Goal: Information Seeking & Learning: Learn about a topic

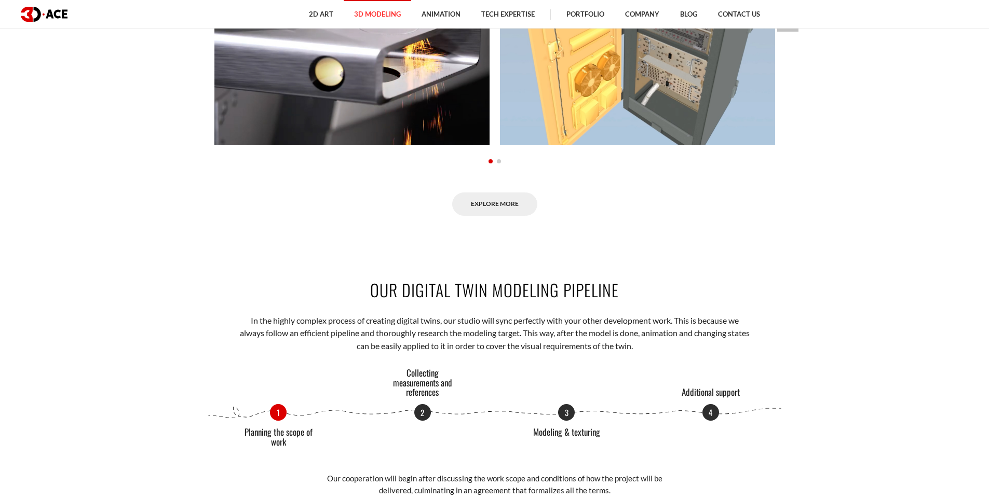
scroll to position [1210, 0]
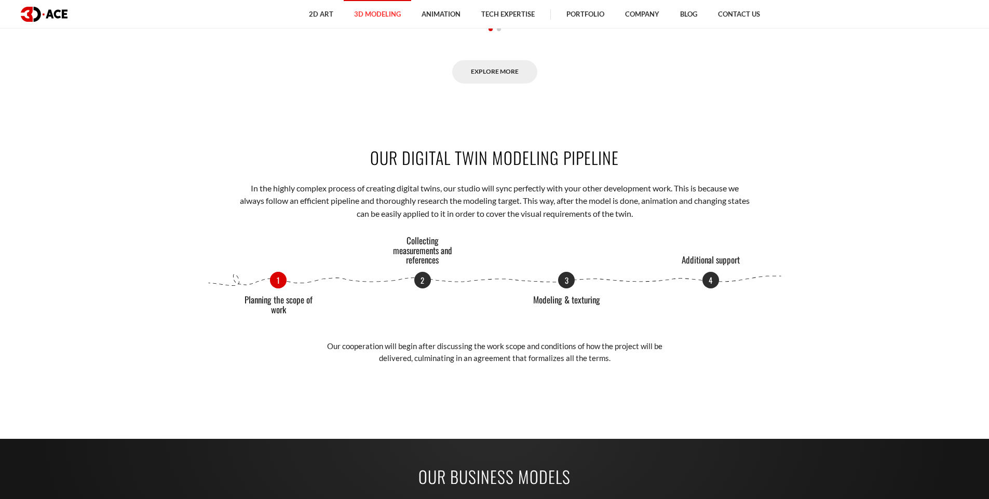
click at [281, 282] on div "1 Planning the scope of work 2 Collecting measurements and references 3 Modelin…" at bounding box center [495, 280] width 576 height 17
click at [424, 280] on p "2" at bounding box center [422, 279] width 17 height 17
click at [578, 281] on div "1 Planning the scope of work 2 Collecting measurements and references 3 Modelin…" at bounding box center [495, 280] width 576 height 17
click at [572, 279] on p "3" at bounding box center [566, 279] width 17 height 17
click at [708, 280] on p "4" at bounding box center [710, 279] width 17 height 17
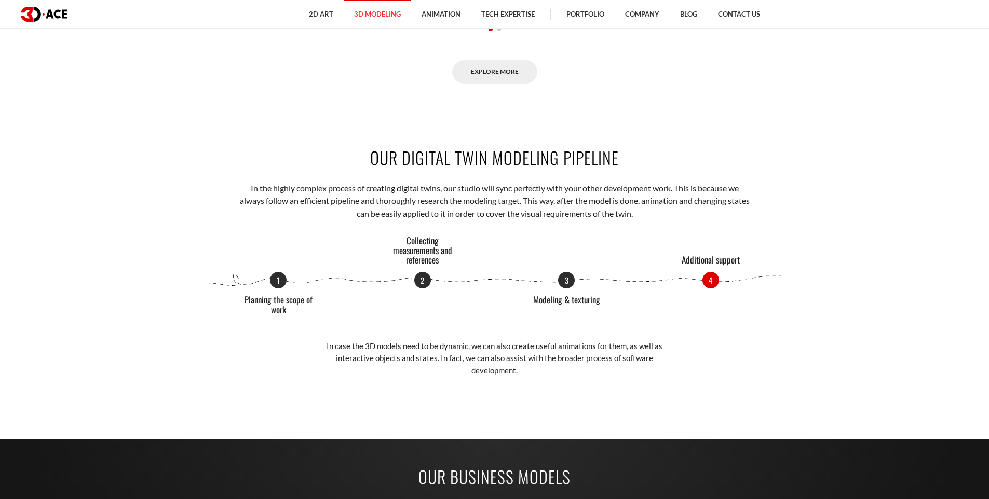
drag, startPoint x: 169, startPoint y: 247, endPoint x: 161, endPoint y: 229, distance: 18.6
click at [169, 241] on section "OUR DIGITAL TWIN MODELING PIPELINE In the highly complex process of creating di…" at bounding box center [494, 261] width 989 height 293
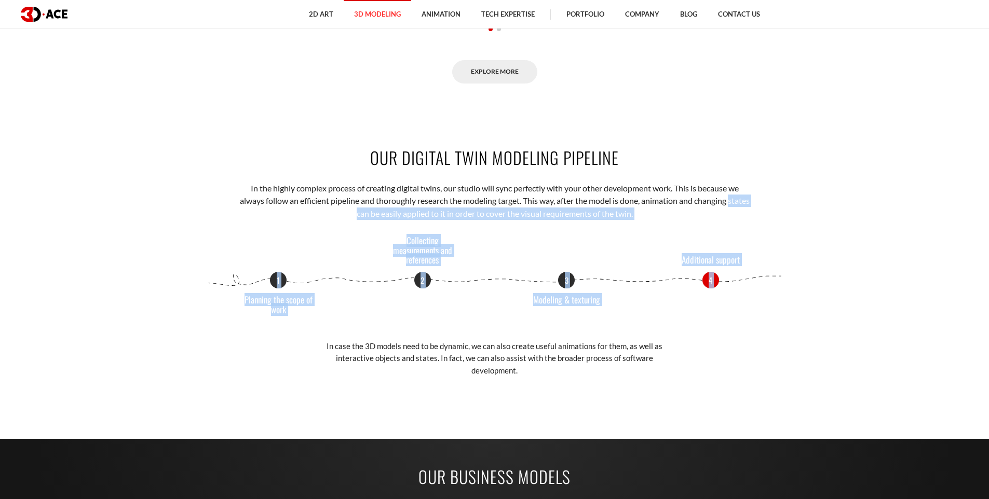
drag, startPoint x: 144, startPoint y: 216, endPoint x: 772, endPoint y: 332, distance: 638.8
click at [799, 331] on section "OUR DIGITAL TWIN MODELING PIPELINE In the highly complex process of creating di…" at bounding box center [494, 261] width 989 height 293
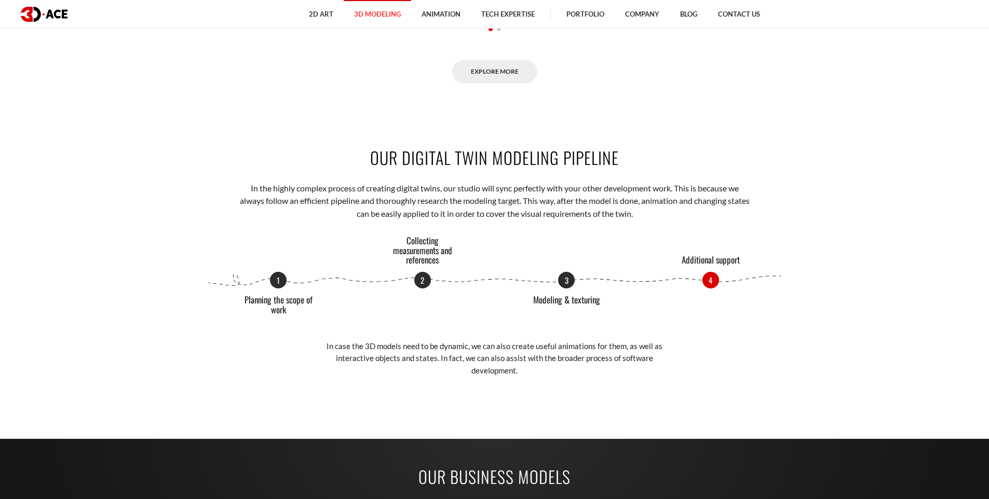
click at [772, 333] on div "1 Planning the scope of work 2 Collecting measurements and references 3 Modelin…" at bounding box center [495, 324] width 576 height 105
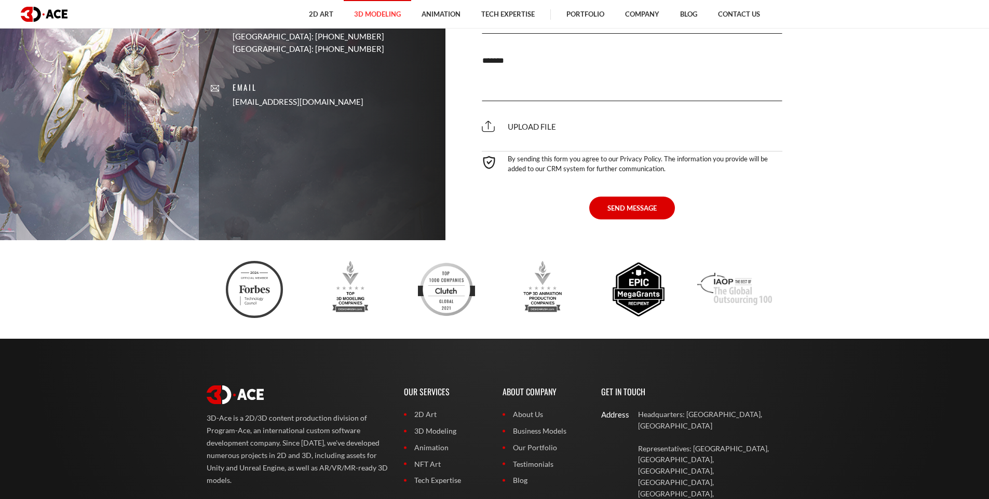
scroll to position [3722, 0]
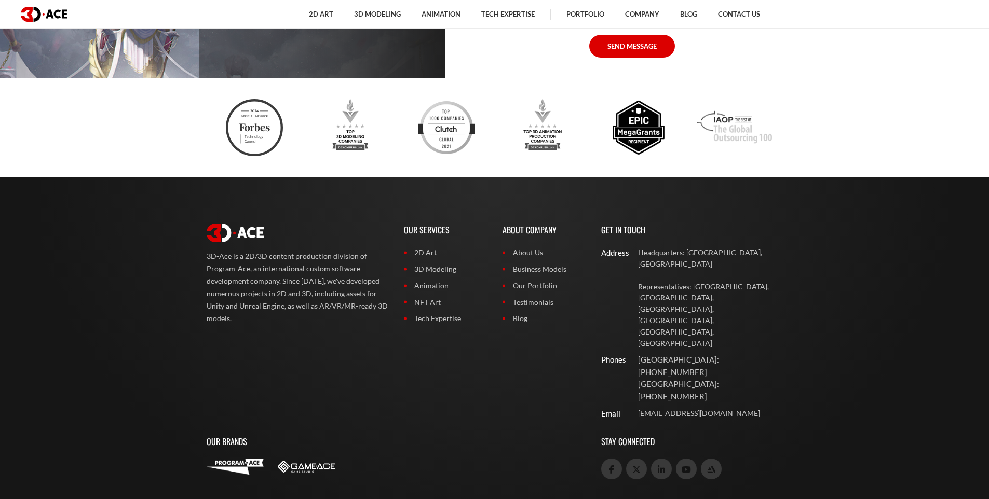
click at [315, 461] on img at bounding box center [306, 467] width 57 height 12
click at [447, 269] on link "3D Modeling" at bounding box center [445, 269] width 83 height 11
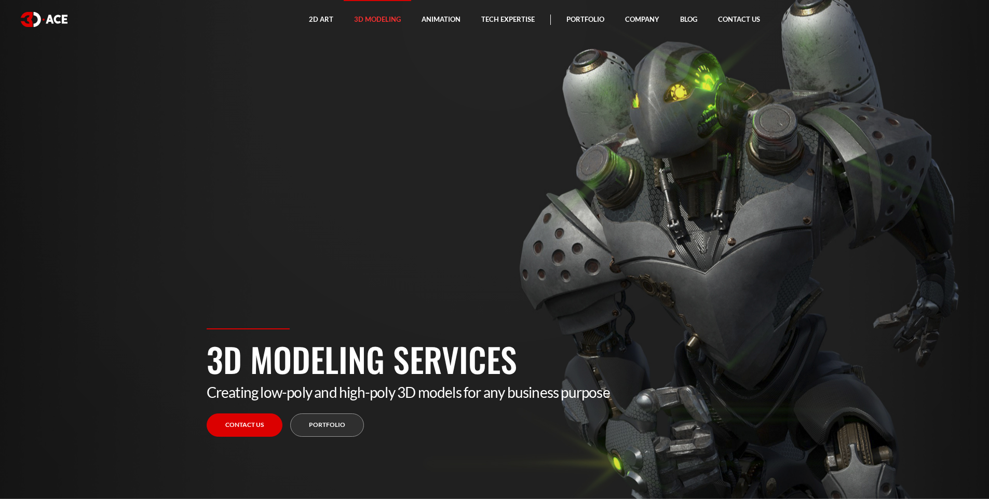
click at [786, 166] on section "3D Modeling Services Creating low-poly and high-poly 3D models for any business…" at bounding box center [494, 249] width 989 height 499
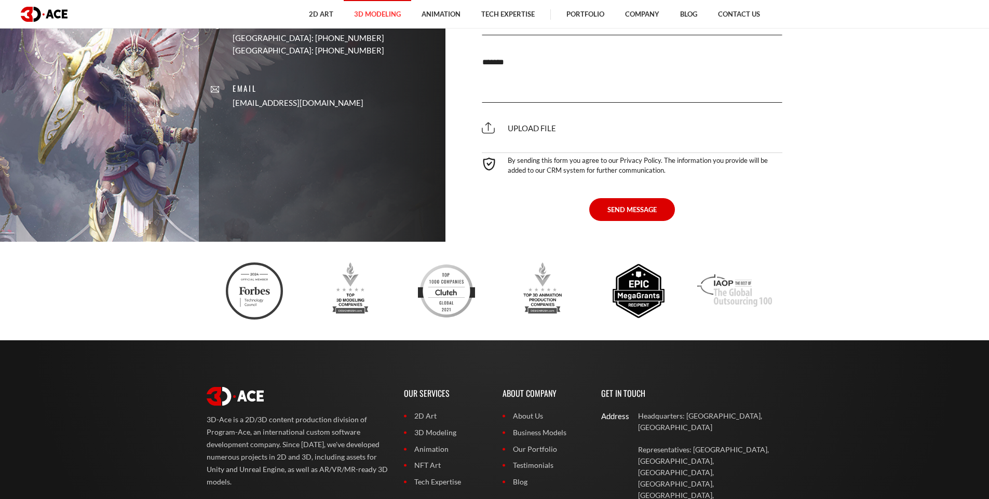
scroll to position [3426, 0]
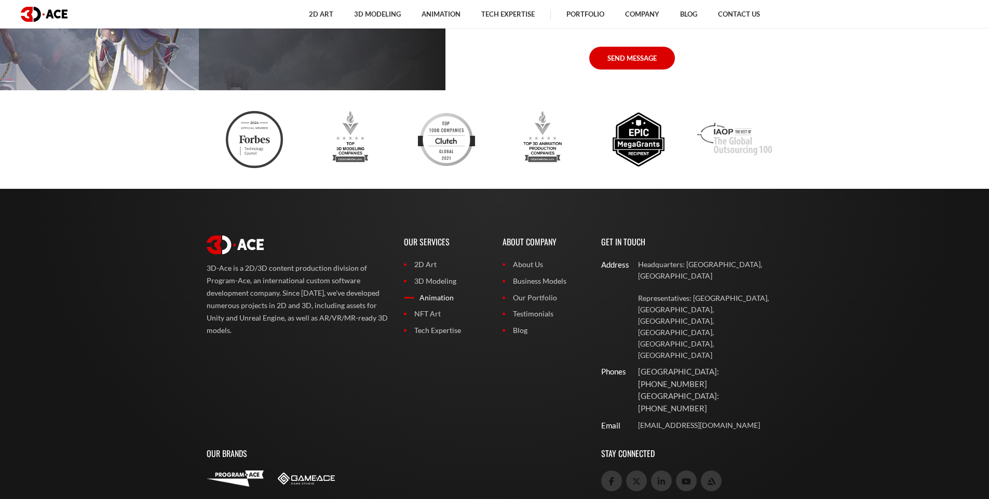
click at [442, 292] on link "Animation" at bounding box center [445, 297] width 83 height 11
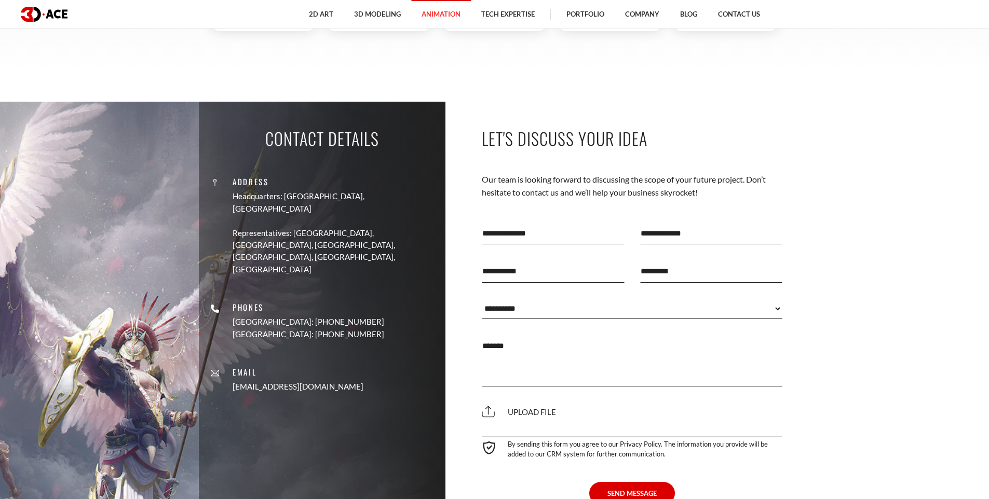
scroll to position [3243, 0]
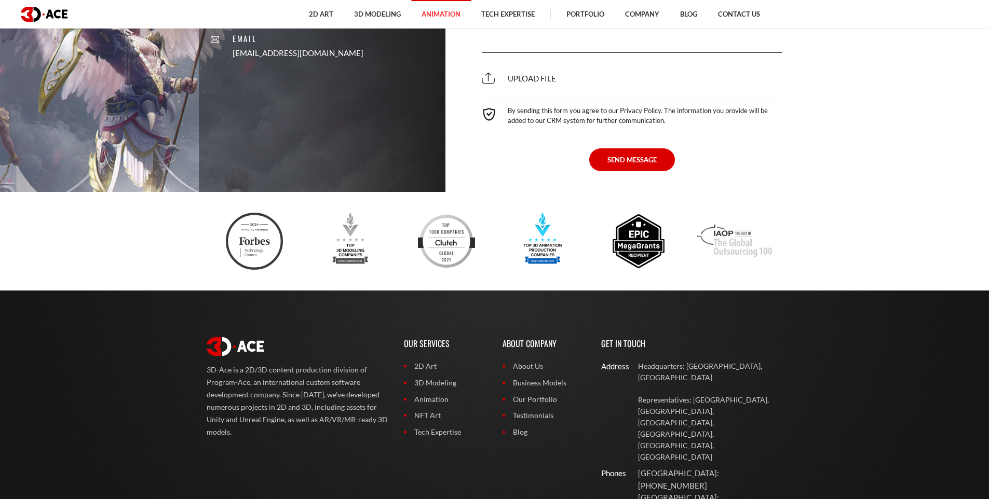
click at [430, 230] on div at bounding box center [495, 241] width 576 height 57
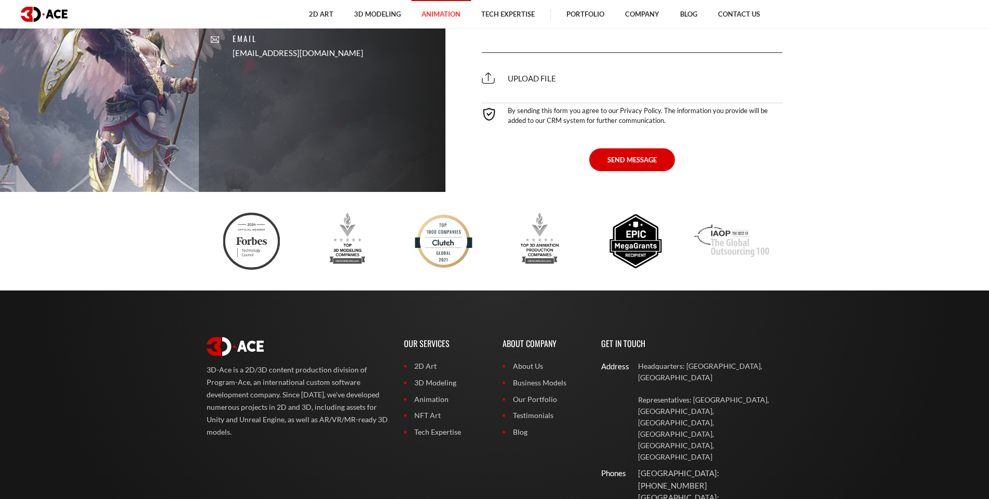
click at [492, 244] on div at bounding box center [540, 241] width 96 height 57
click at [697, 283] on div at bounding box center [495, 241] width 592 height 99
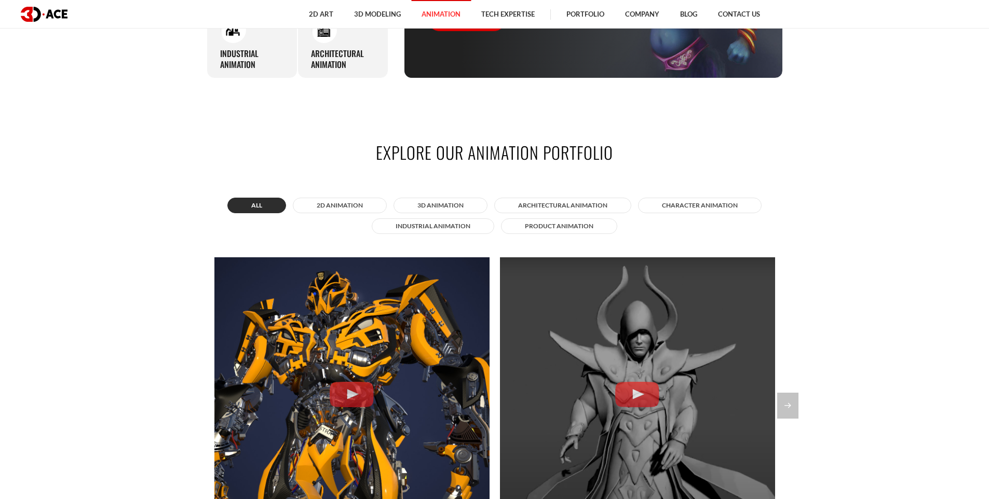
scroll to position [842, 0]
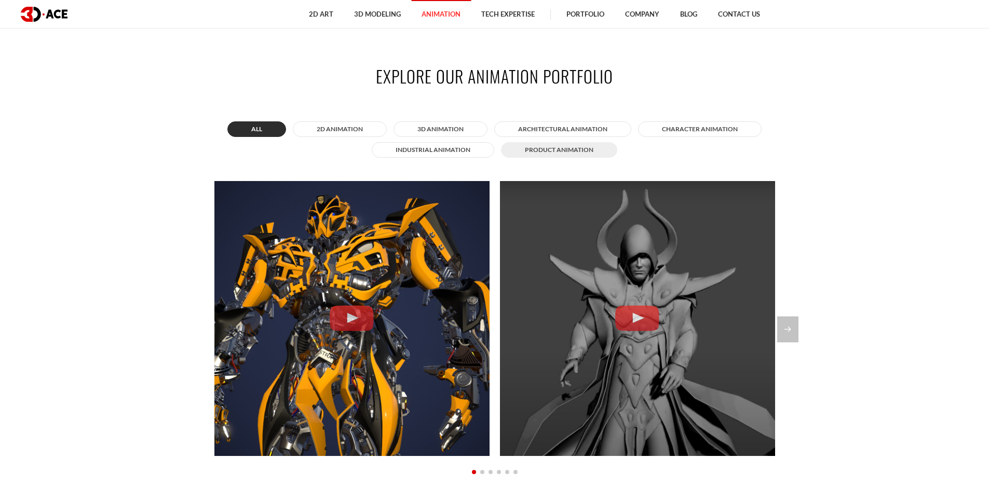
click at [583, 153] on button "Product animation" at bounding box center [559, 150] width 116 height 16
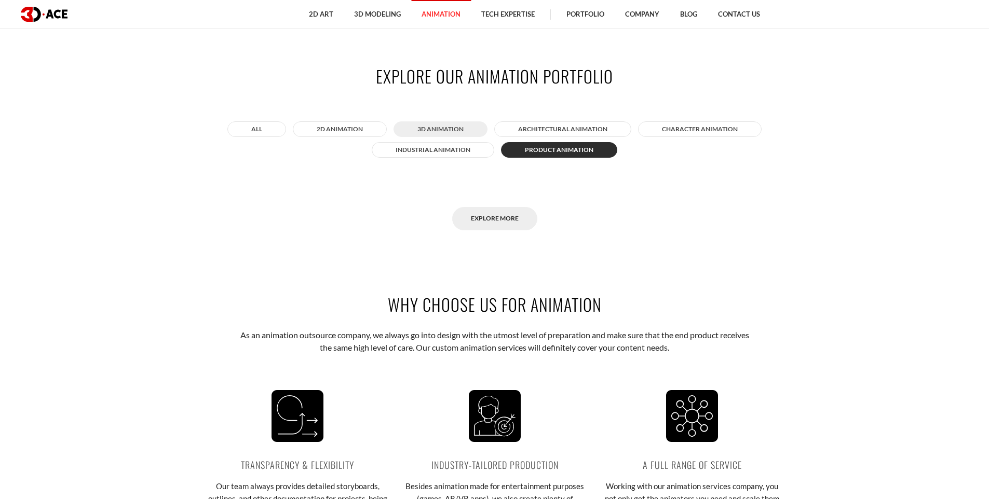
click at [457, 128] on button "3D Animation" at bounding box center [441, 129] width 94 height 16
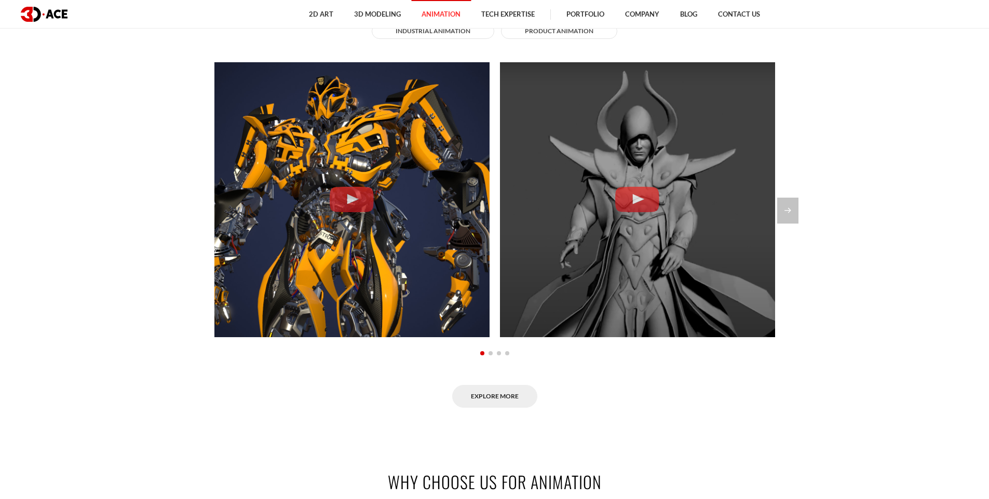
scroll to position [966, 0]
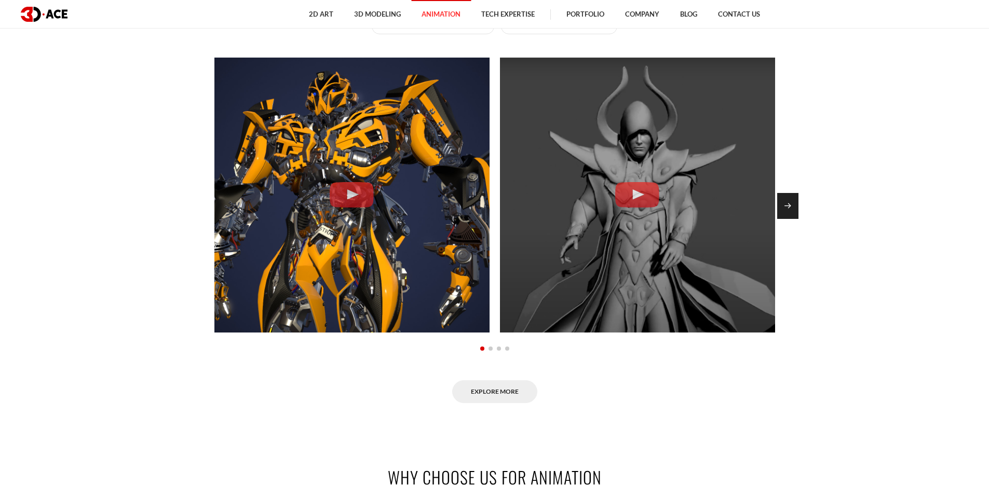
click at [789, 202] on div "Next slide" at bounding box center [787, 206] width 21 height 26
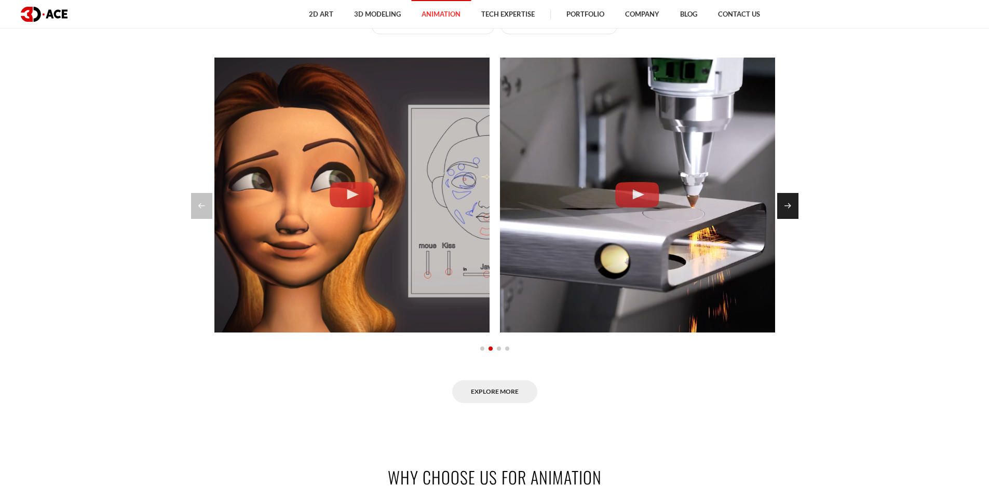
click at [789, 212] on div "Next slide" at bounding box center [787, 206] width 21 height 26
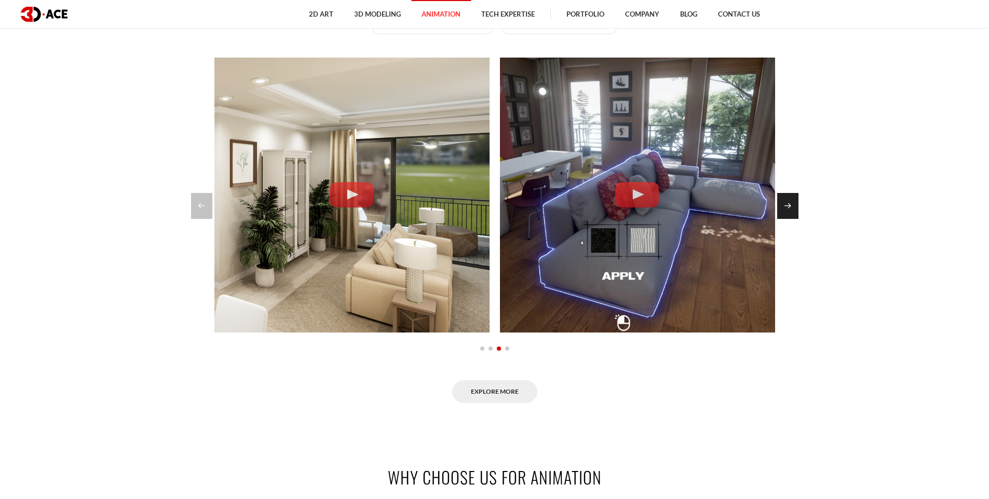
click at [783, 209] on div "Next slide" at bounding box center [787, 206] width 21 height 26
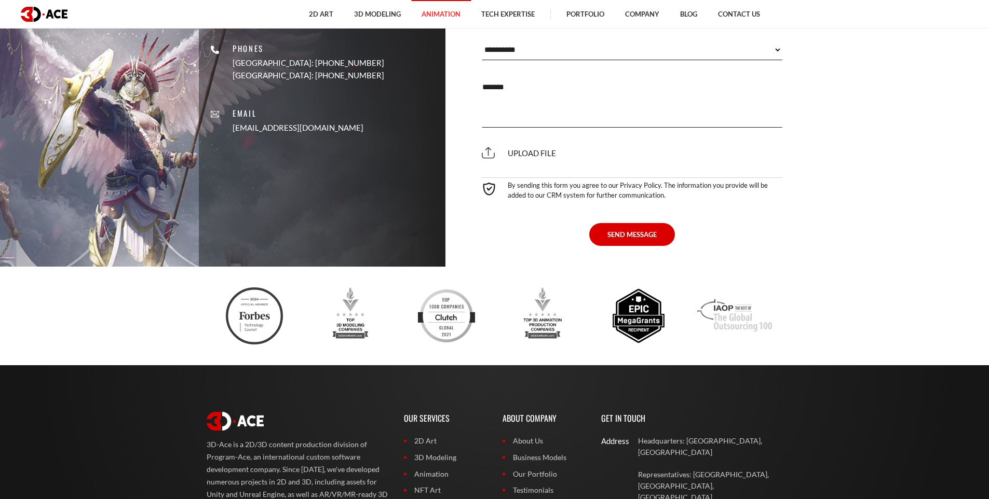
scroll to position [3357, 0]
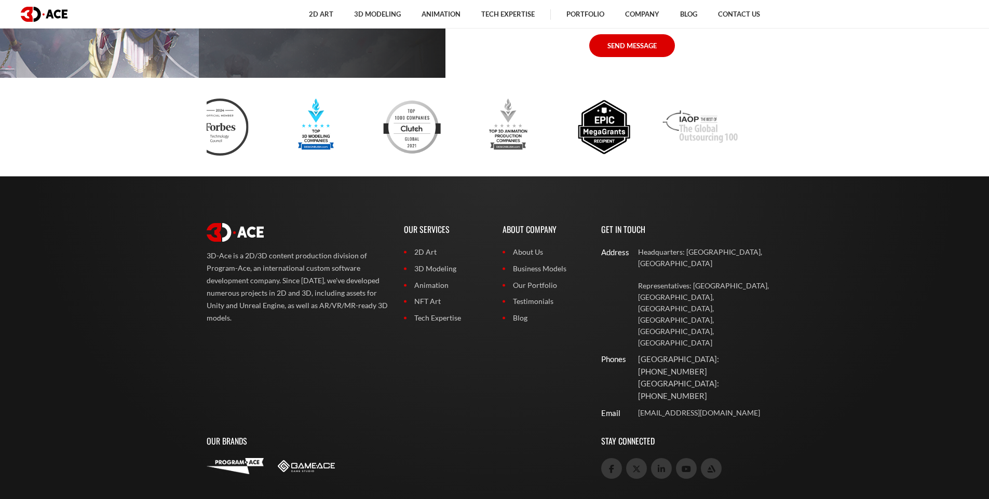
click at [279, 142] on div at bounding box center [316, 127] width 96 height 57
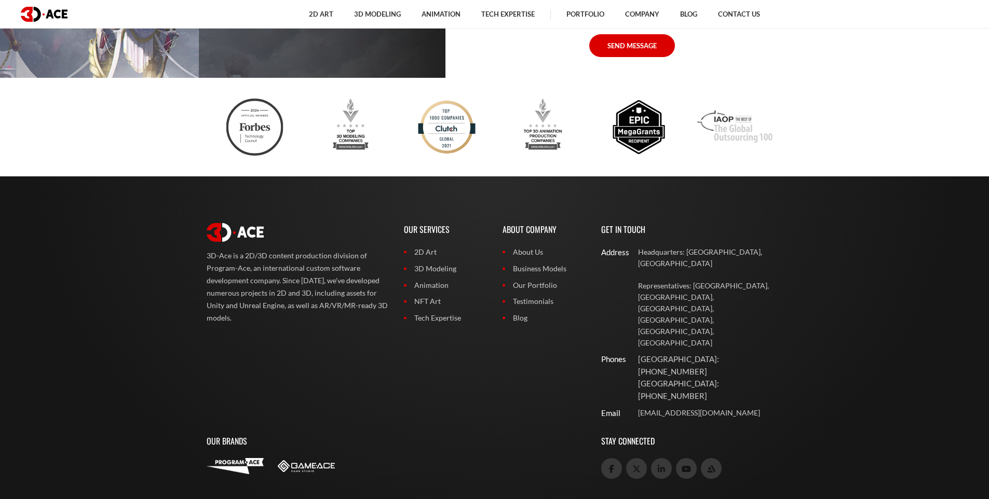
click at [284, 127] on div at bounding box center [495, 127] width 576 height 57
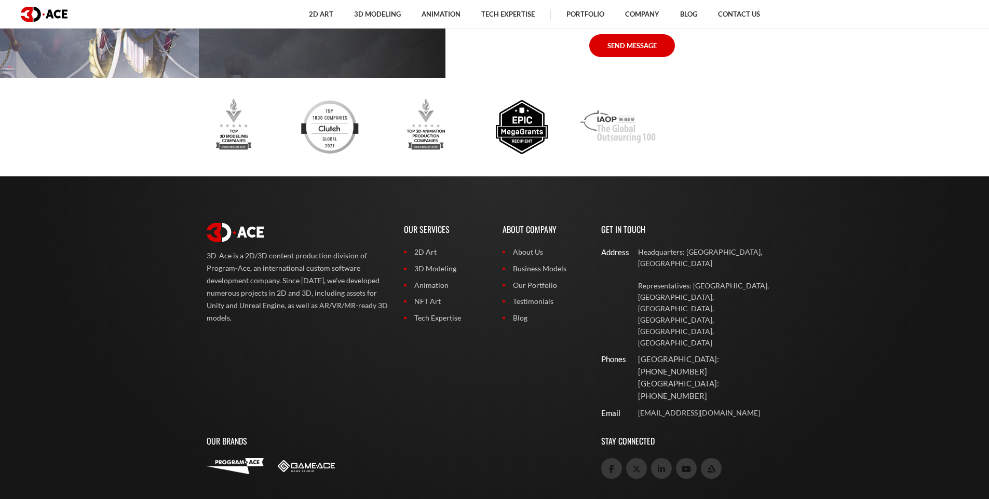
click at [240, 118] on div at bounding box center [378, 127] width 576 height 57
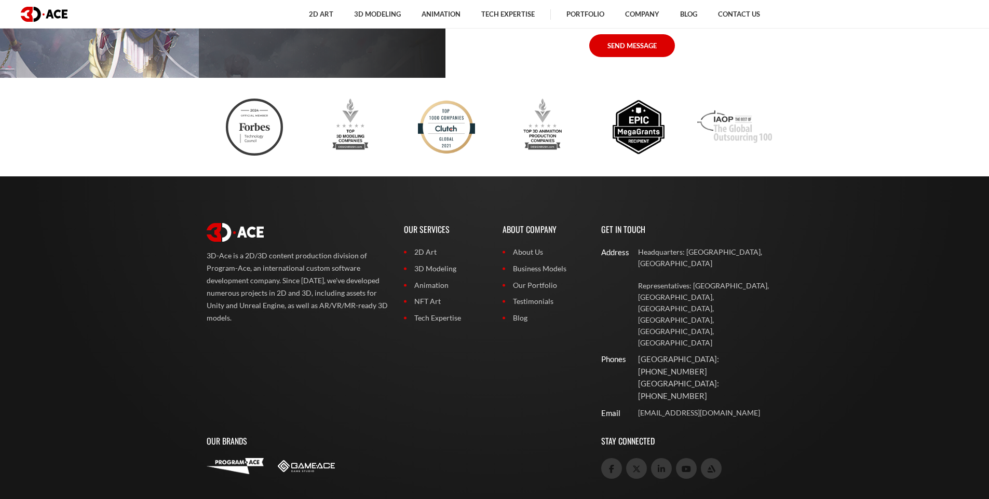
click at [719, 128] on div at bounding box center [495, 127] width 576 height 57
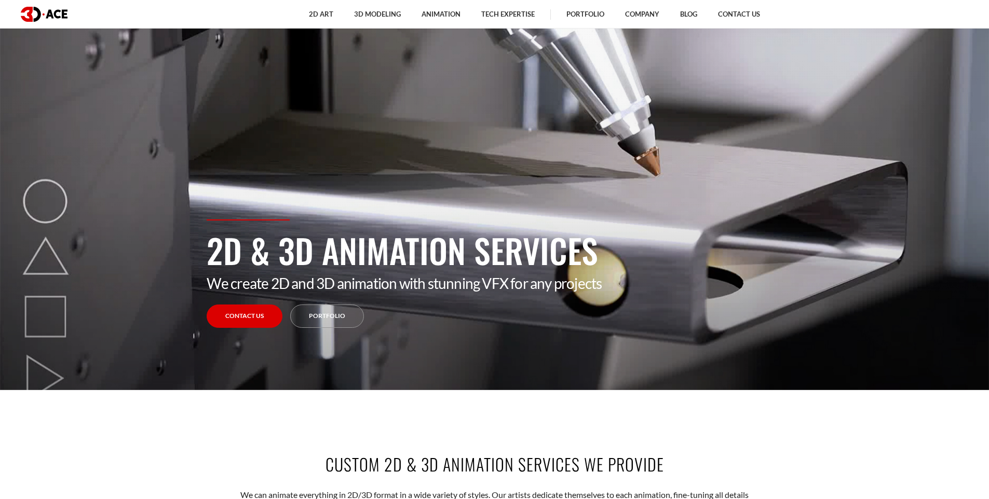
scroll to position [0, 0]
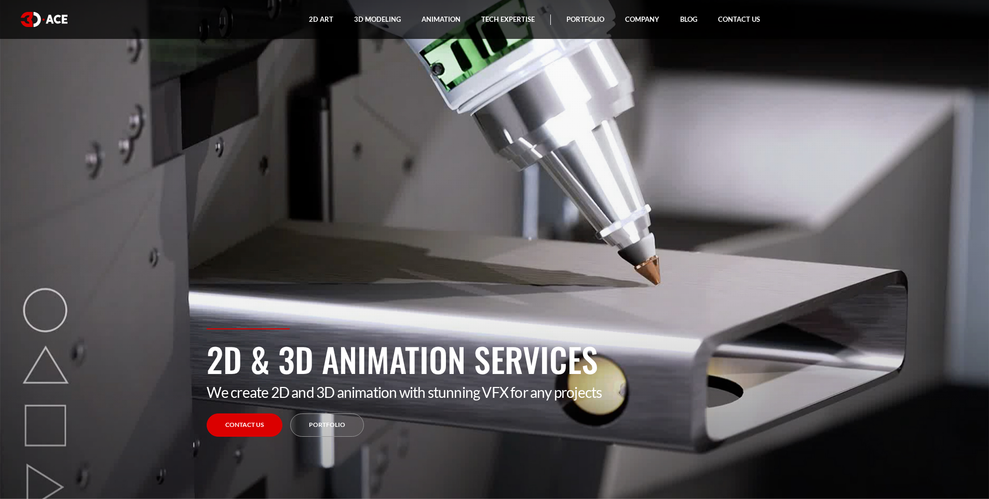
click at [45, 10] on div "2D Art 2D Character Design 2D Environment Art 2D Concept Art Slot Art UI/UX Des…" at bounding box center [494, 19] width 963 height 38
click at [42, 16] on img at bounding box center [44, 19] width 47 height 15
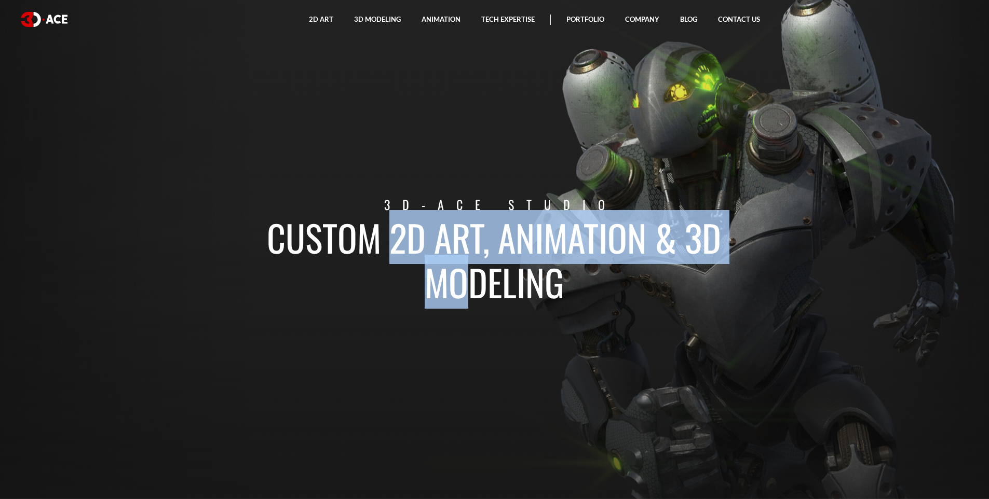
drag, startPoint x: 339, startPoint y: 240, endPoint x: 730, endPoint y: 241, distance: 391.4
click at [730, 241] on h1 "Custom 2D art, animation & 3D modeling" at bounding box center [495, 259] width 576 height 89
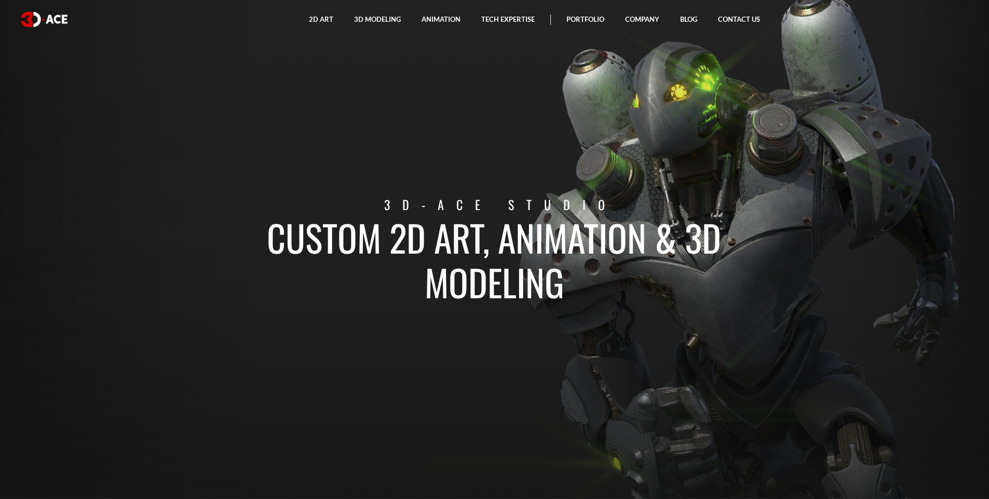
click at [252, 222] on h1 "Custom 2D art, animation & 3D modeling" at bounding box center [495, 259] width 576 height 89
drag, startPoint x: 267, startPoint y: 238, endPoint x: 685, endPoint y: 300, distance: 422.9
click at [685, 300] on h1 "Custom 2D art, animation & 3D modeling" at bounding box center [495, 259] width 576 height 89
click at [218, 230] on h1 "Custom 2D art, animation & 3D modeling" at bounding box center [495, 259] width 576 height 89
